Goal: Check status: Check status

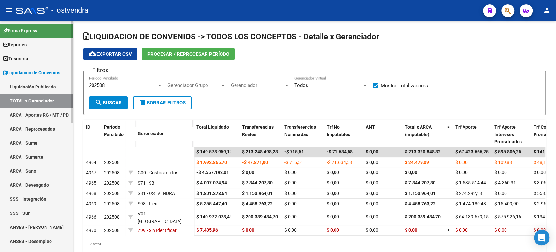
click at [37, 64] on link "Tesorería" at bounding box center [36, 58] width 73 height 14
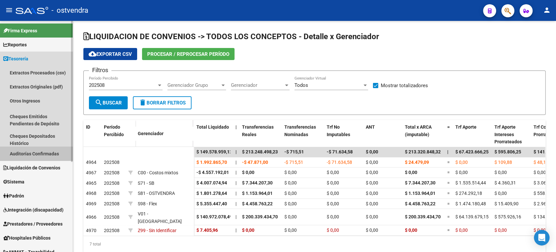
click at [42, 152] on link "Auditorías Confirmadas" at bounding box center [36, 153] width 73 height 14
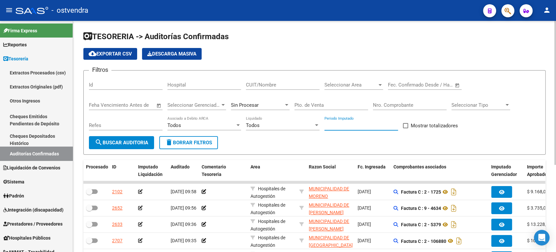
click at [347, 126] on input "Periodo Imputado" at bounding box center [362, 125] width 74 height 6
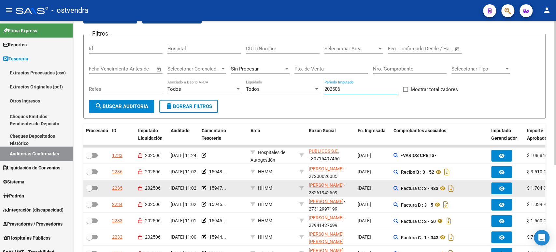
scroll to position [72, 0]
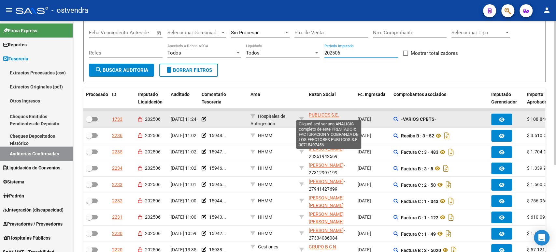
type input "202506"
click at [320, 112] on span "FACTURACION Y COBRANZA DE LOS EFECTORES PUBLICOS S.E." at bounding box center [329, 103] width 40 height 27
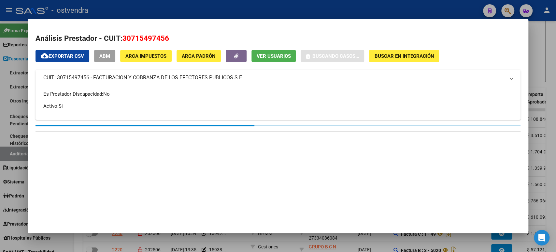
click at [144, 39] on span "30715497456" at bounding box center [146, 38] width 47 height 8
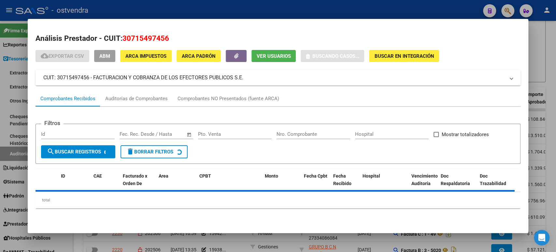
click at [145, 39] on span "30715497456" at bounding box center [146, 38] width 47 height 8
copy span "30715497456"
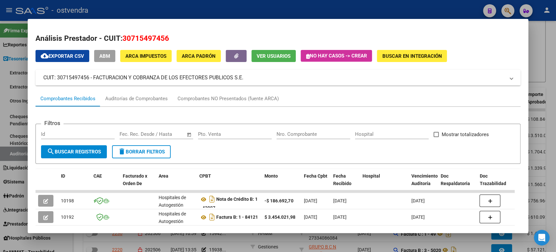
click at [408, 7] on div at bounding box center [278, 126] width 556 height 252
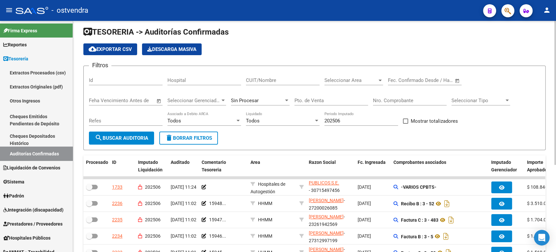
scroll to position [0, 0]
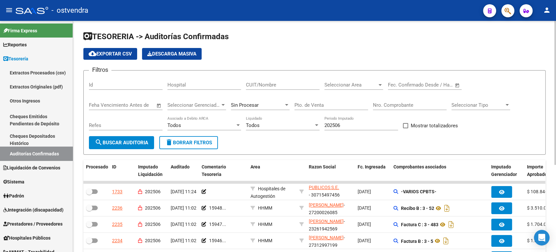
click at [270, 87] on input "CUIT/Nombre" at bounding box center [283, 85] width 74 height 6
paste input "30715497456"
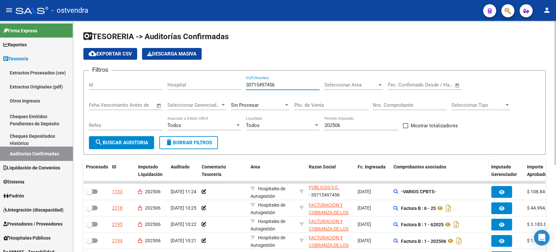
type input "30715497456"
click at [406, 167] on span "Comprobantes asociados" at bounding box center [420, 166] width 53 height 5
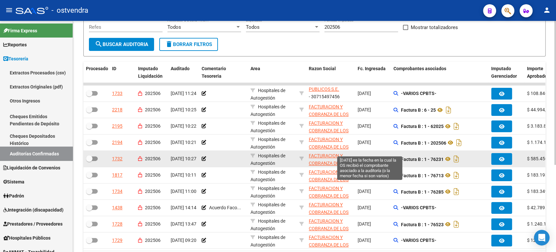
scroll to position [109, 0]
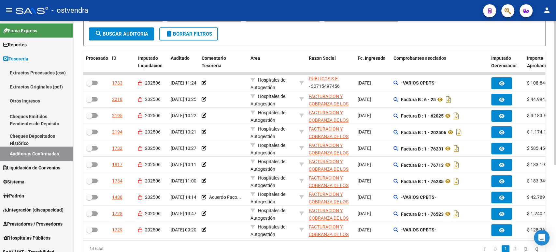
drag, startPoint x: 302, startPoint y: 245, endPoint x: 331, endPoint y: 250, distance: 28.7
click at [331, 250] on div "14 total 1 2" at bounding box center [314, 248] width 462 height 16
